Goal: Information Seeking & Learning: Learn about a topic

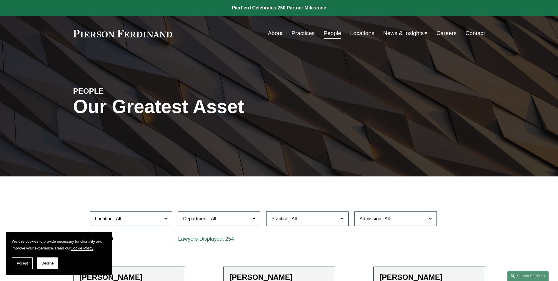
click at [367, 34] on link "Locations" at bounding box center [362, 33] width 24 height 11
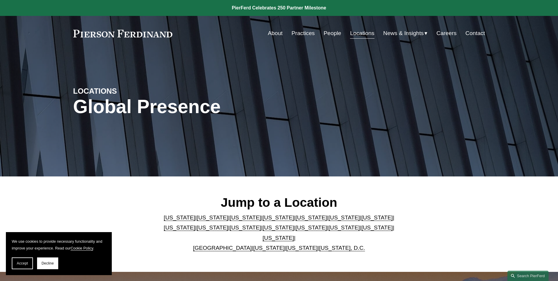
click at [296, 245] on link "[US_STATE]" at bounding box center [301, 248] width 31 height 6
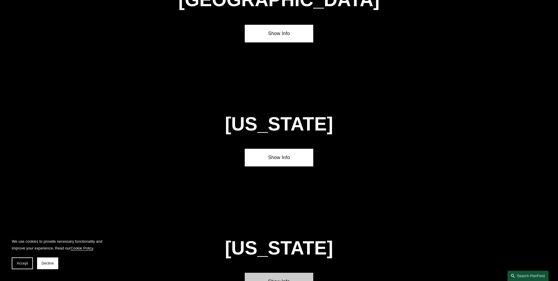
scroll to position [2376, 0]
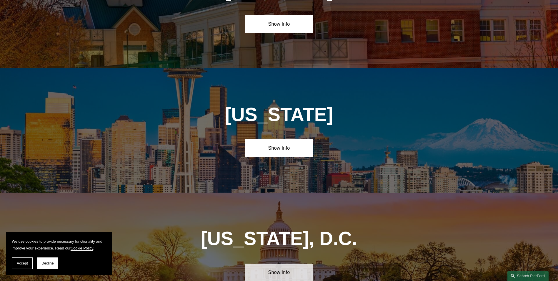
click at [293, 263] on link "Show Info" at bounding box center [279, 272] width 69 height 18
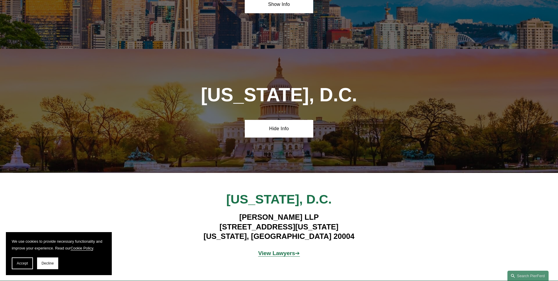
scroll to position [2524, 0]
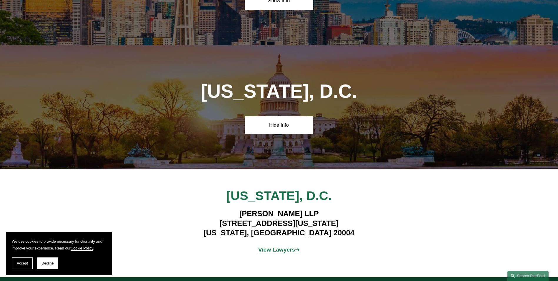
click at [282, 241] on div "View Lawyers ➔" at bounding box center [279, 250] width 172 height 18
click at [281, 246] on strong "View Lawyers" at bounding box center [276, 249] width 37 height 6
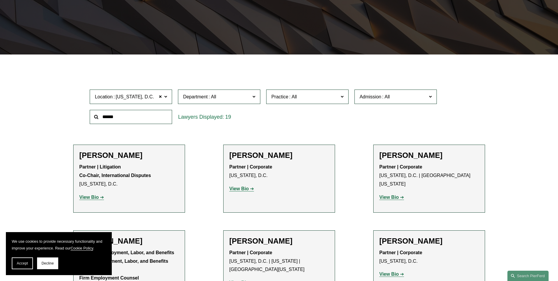
scroll to position [118, 0]
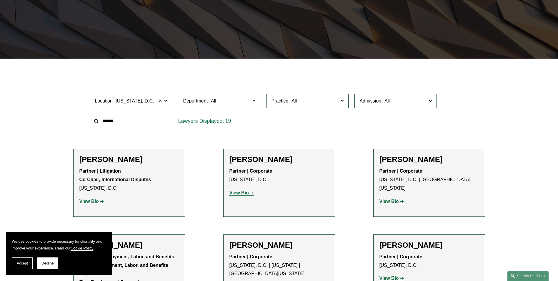
click at [160, 99] on span at bounding box center [161, 101] width 4 height 8
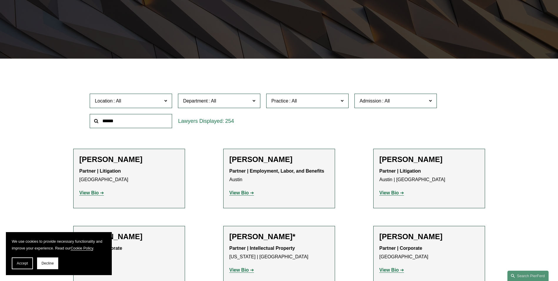
click at [164, 99] on span at bounding box center [165, 101] width 3 height 8
click at [0, 0] on link "Wilmington" at bounding box center [0, 0] width 0 height 0
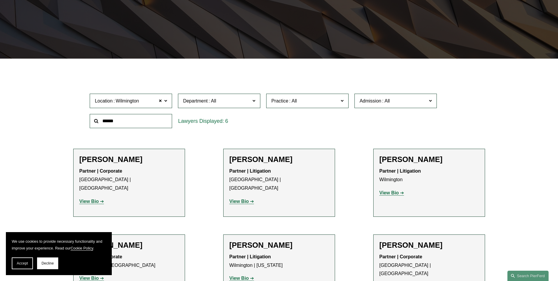
click at [157, 99] on span "Location Wilmington" at bounding box center [128, 101] width 67 height 8
click at [166, 99] on span at bounding box center [165, 101] width 3 height 8
click at [167, 100] on span at bounding box center [165, 101] width 3 height 8
click at [159, 99] on span at bounding box center [161, 101] width 4 height 8
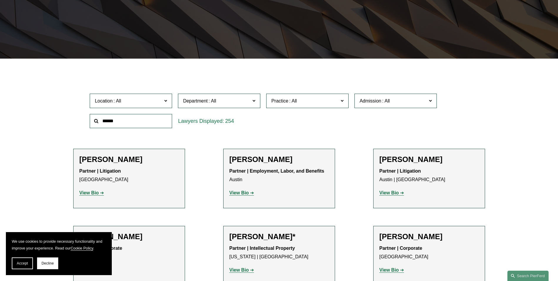
click at [159, 100] on span "Location" at bounding box center [128, 101] width 67 height 8
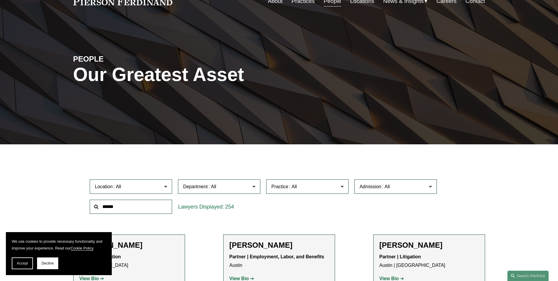
scroll to position [88, 0]
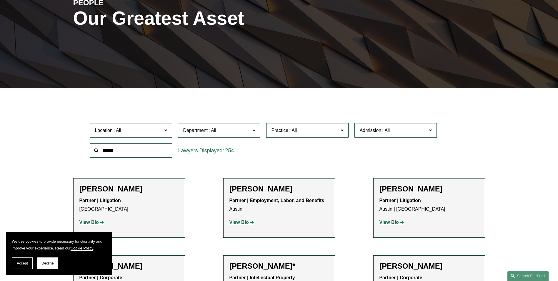
click at [167, 129] on label "Location" at bounding box center [131, 130] width 82 height 14
click at [0, 0] on link "Seattle" at bounding box center [0, 0] width 0 height 0
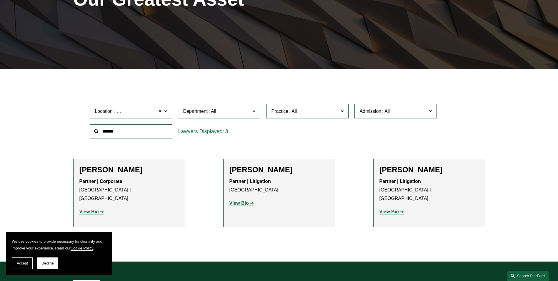
scroll to position [118, 0]
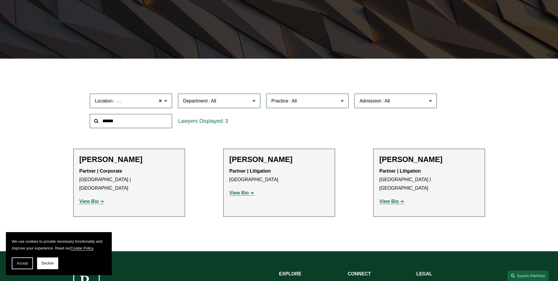
click at [272, 163] on h2 "Frank Harrison" at bounding box center [278, 159] width 99 height 9
click at [248, 193] on strong "View Bio" at bounding box center [238, 192] width 19 height 5
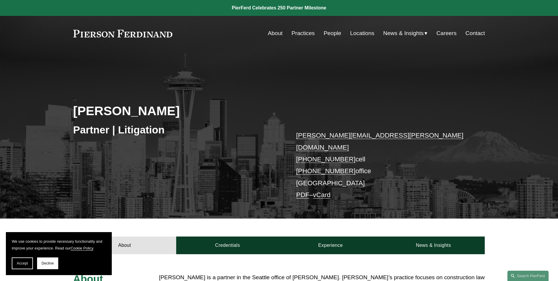
click at [334, 31] on link "People" at bounding box center [333, 33] width 18 height 11
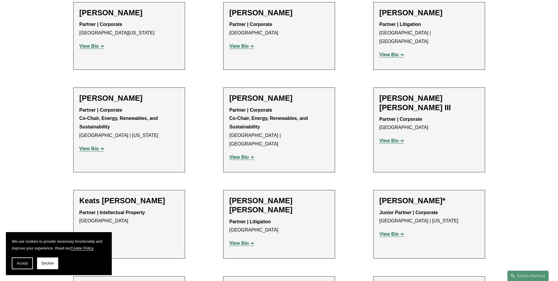
scroll to position [5564, 0]
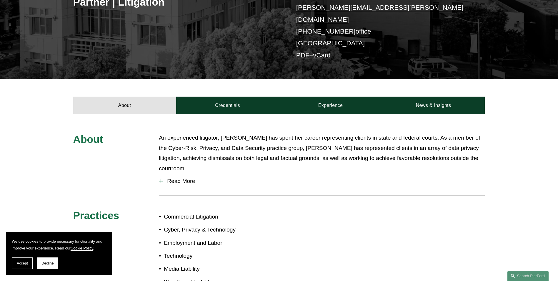
scroll to position [147, 0]
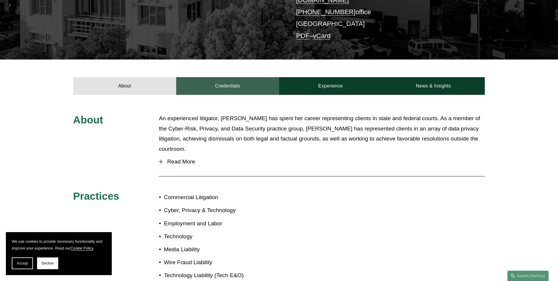
click at [227, 80] on link "Credentials" at bounding box center [227, 86] width 103 height 18
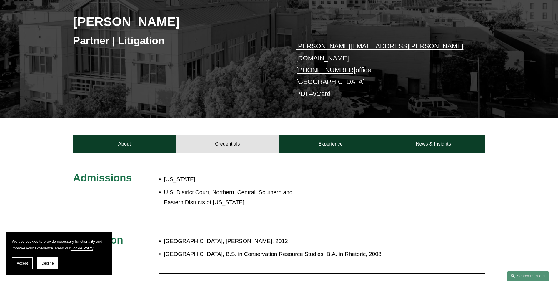
scroll to position [29, 0]
